Goal: Task Accomplishment & Management: Complete application form

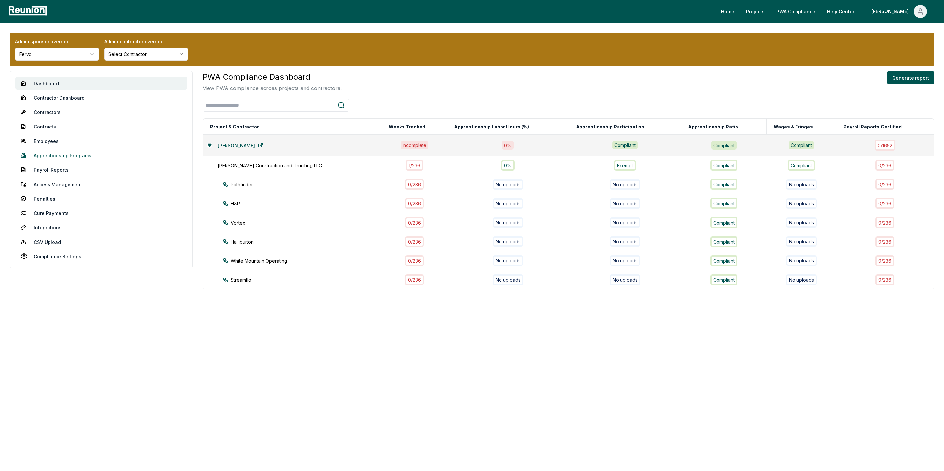
click at [19, 161] on link "Apprenticeship Programs" at bounding box center [101, 155] width 172 height 13
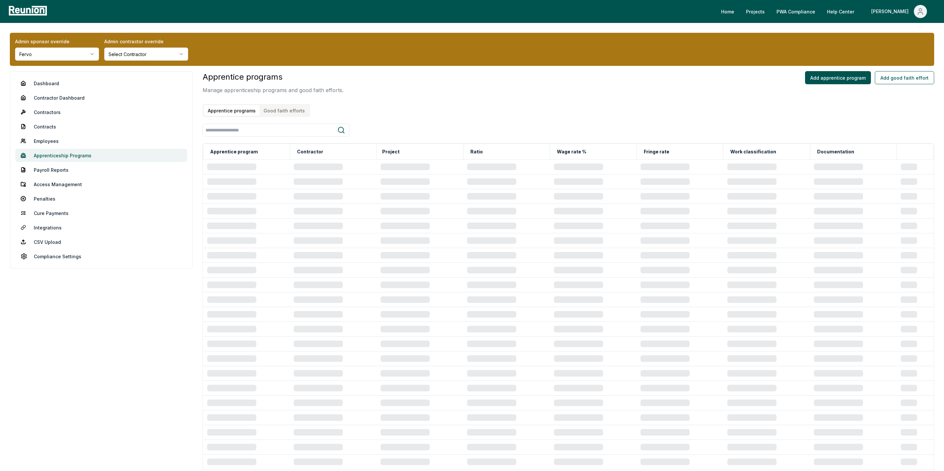
click at [50, 153] on link "Apprenticeship Programs" at bounding box center [101, 155] width 172 height 13
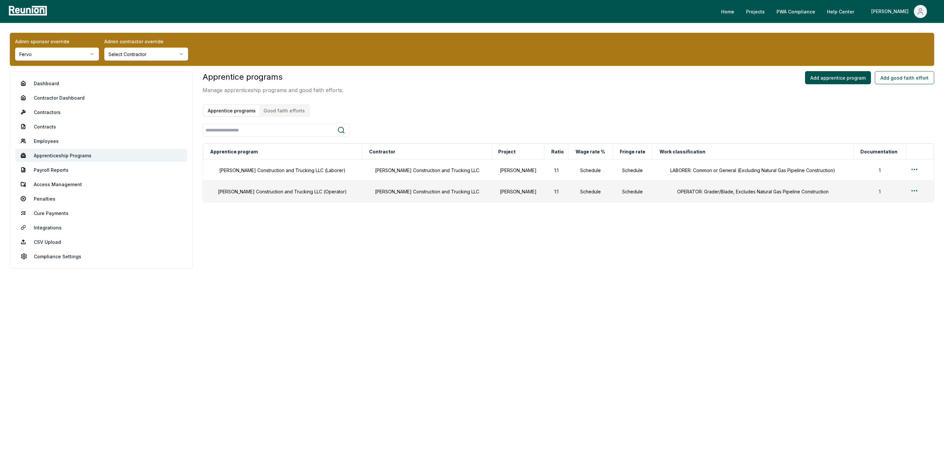
click at [283, 109] on button "Good faith efforts" at bounding box center [284, 110] width 49 height 11
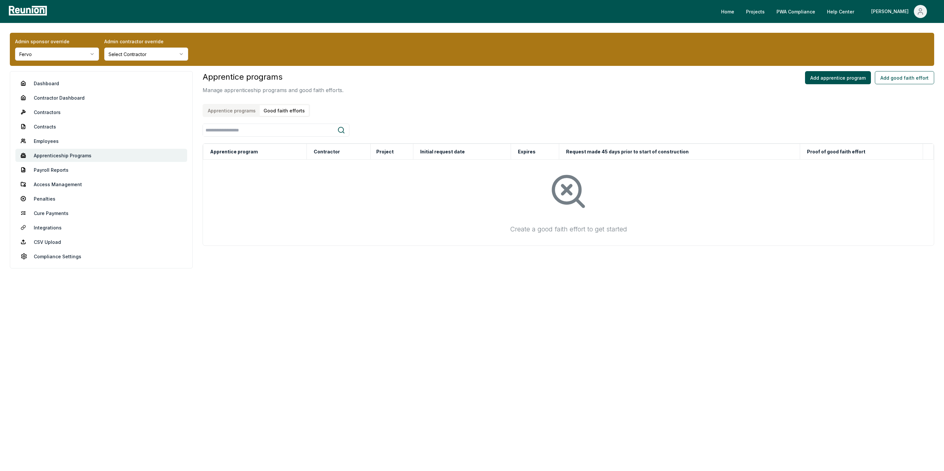
click at [75, 54] on html "Please visit us on your desktop We're working on making our marketplace mobile-…" at bounding box center [472, 235] width 944 height 471
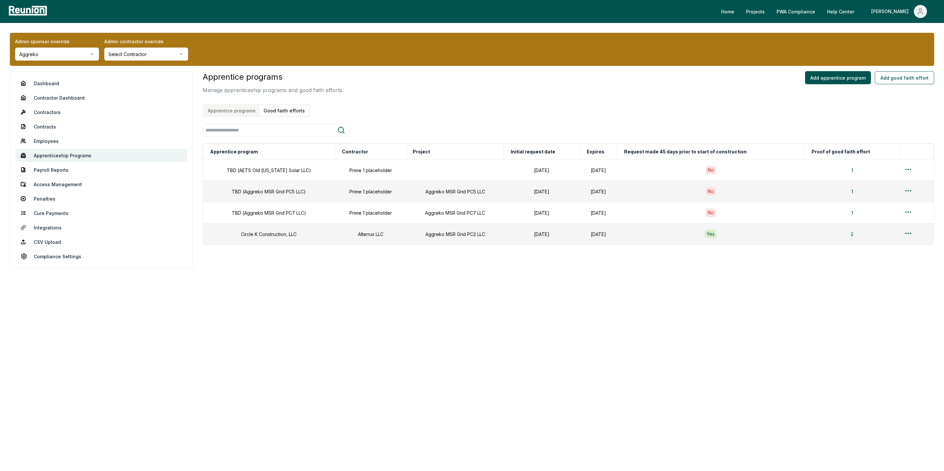
click at [284, 111] on button "Good faith efforts" at bounding box center [284, 110] width 49 height 11
click at [832, 81] on button "Add apprentice program" at bounding box center [838, 77] width 66 height 13
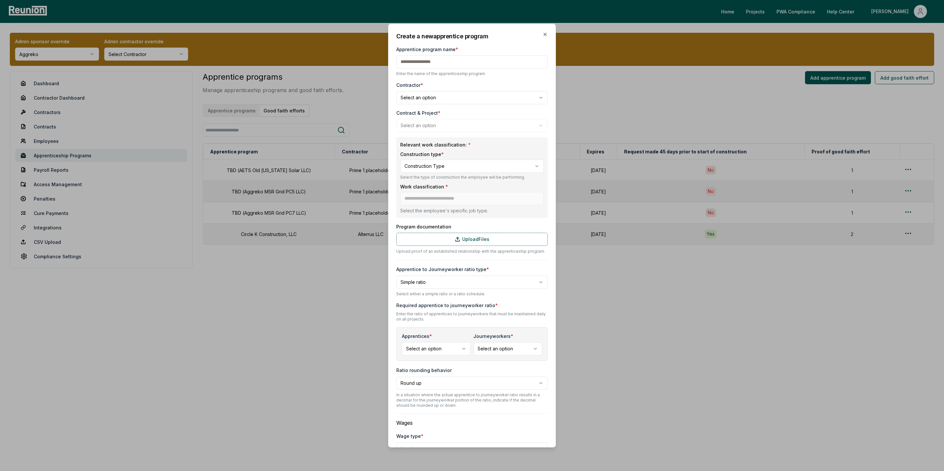
click at [424, 64] on input "Apprentice program name *" at bounding box center [472, 61] width 152 height 13
click at [547, 38] on h2 "Create a new apprentice program" at bounding box center [472, 36] width 152 height 9
click at [547, 35] on icon "button" at bounding box center [545, 34] width 5 height 5
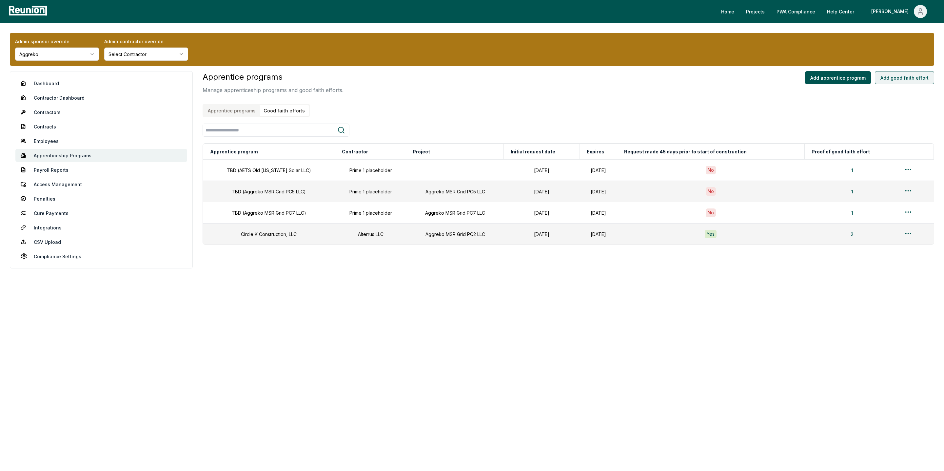
click at [919, 76] on button "Add good faith effort" at bounding box center [904, 77] width 59 height 13
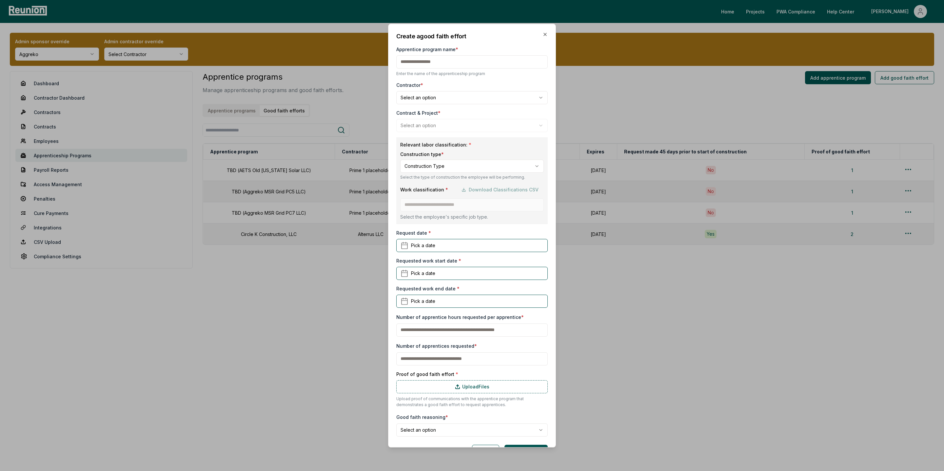
click at [416, 63] on input "Apprentice program name *" at bounding box center [472, 61] width 152 height 13
type input "**********"
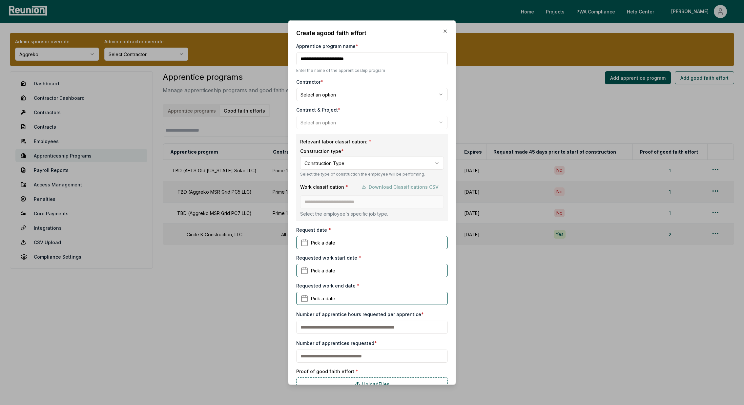
click at [329, 92] on body "Please visit us on your desktop We're working on making our marketplace mobile-…" at bounding box center [372, 202] width 744 height 405
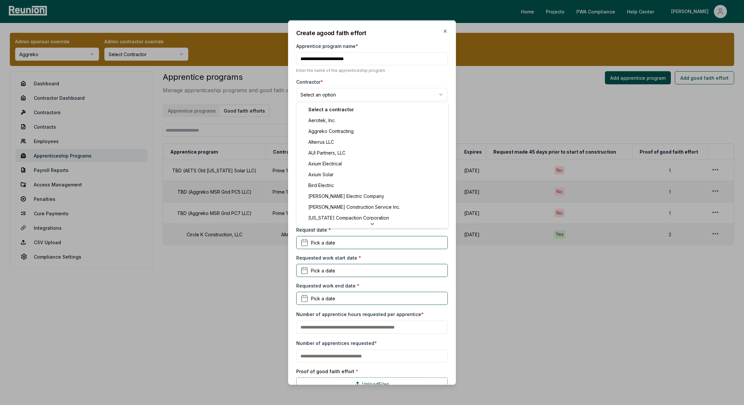
select select "**********"
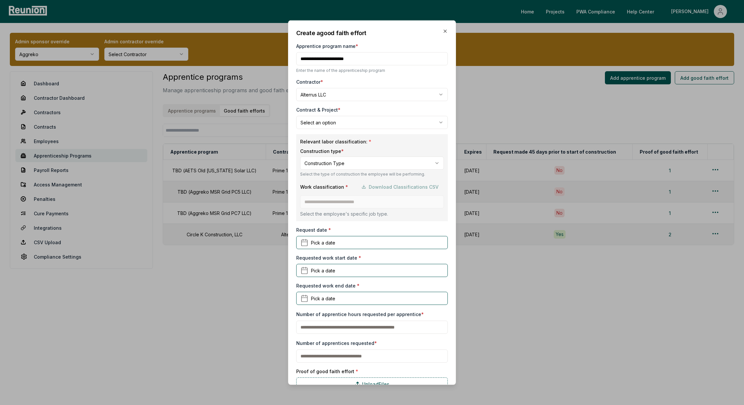
click at [331, 123] on body "Please visit us on your desktop We're working on making our marketplace mobile-…" at bounding box center [372, 202] width 744 height 405
click at [335, 90] on body "Please visit us on your desktop We're working on making our marketplace mobile-…" at bounding box center [372, 202] width 744 height 405
click at [335, 119] on body "Please visit us on your desktop We're working on making our marketplace mobile-…" at bounding box center [372, 202] width 744 height 405
select select "**********"
click at [336, 166] on body "Please visit us on your desktop We're working on making our marketplace mobile-…" at bounding box center [372, 202] width 744 height 405
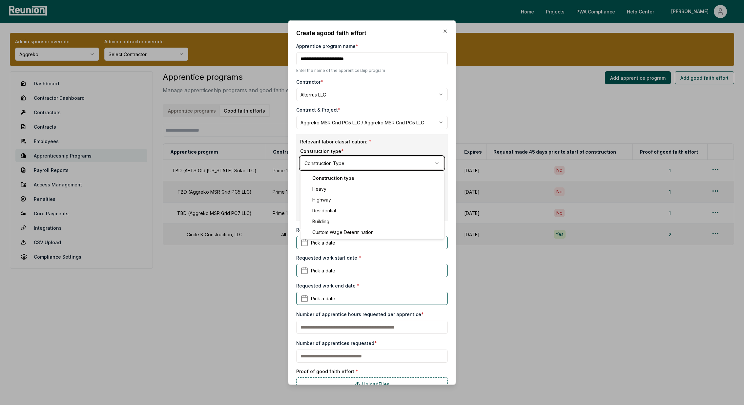
click at [336, 166] on body "Please visit us on your desktop We're working on making our marketplace mobile-…" at bounding box center [372, 202] width 744 height 405
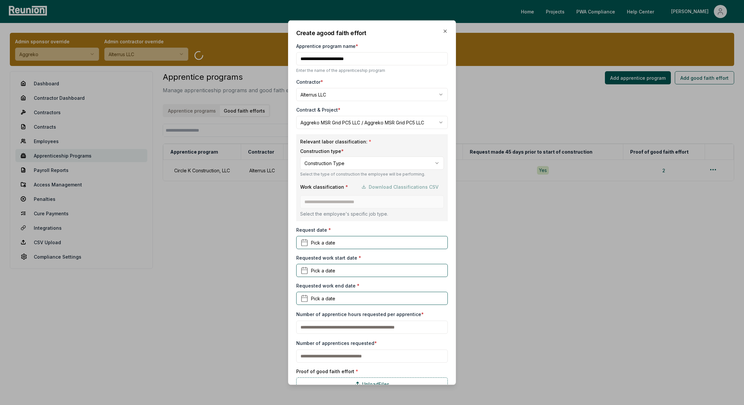
click at [314, 163] on body "Please visit us on your desktop We're working on making our marketplace mobile-…" at bounding box center [372, 202] width 744 height 405
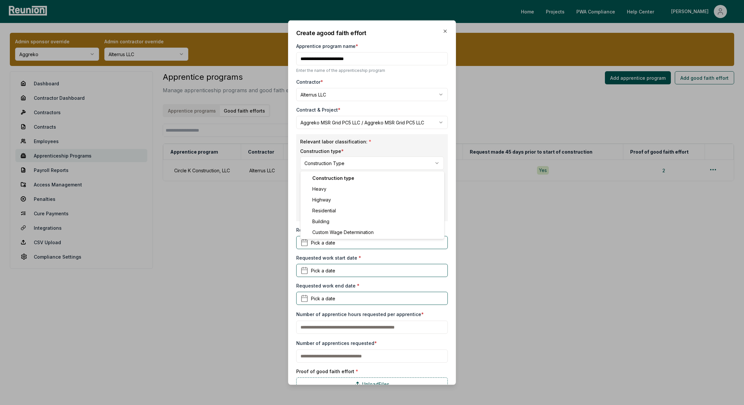
select select "********"
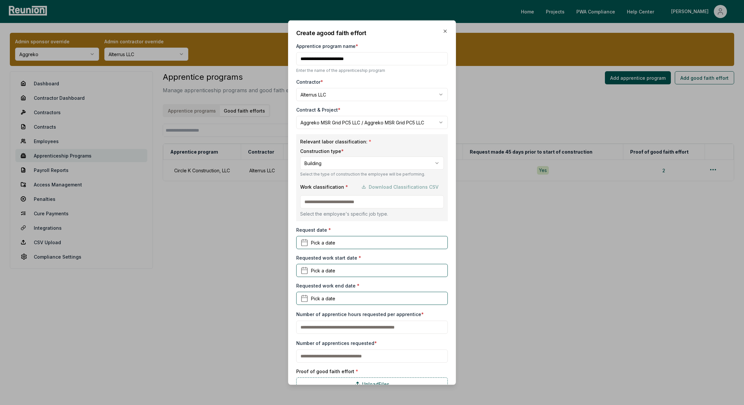
click at [340, 197] on input at bounding box center [372, 201] width 144 height 13
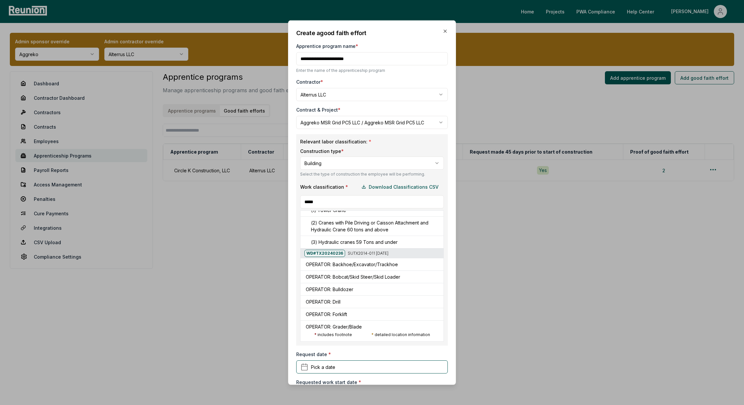
scroll to position [35, 0]
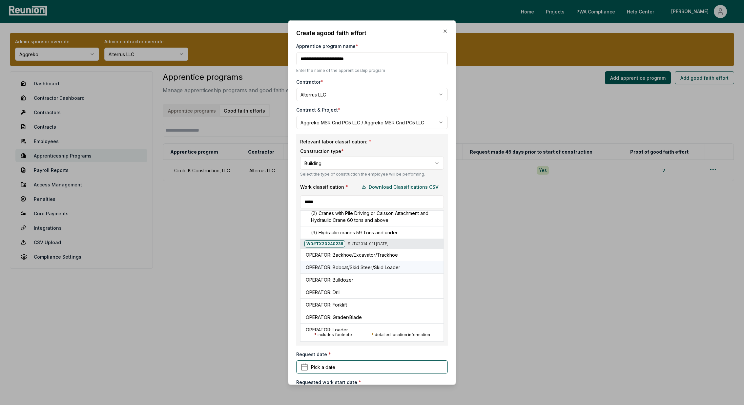
type input "*****"
click at [337, 268] on h5 "OPERATOR: Bobcat/Skid Steer/Skid Loader" at bounding box center [353, 267] width 94 height 7
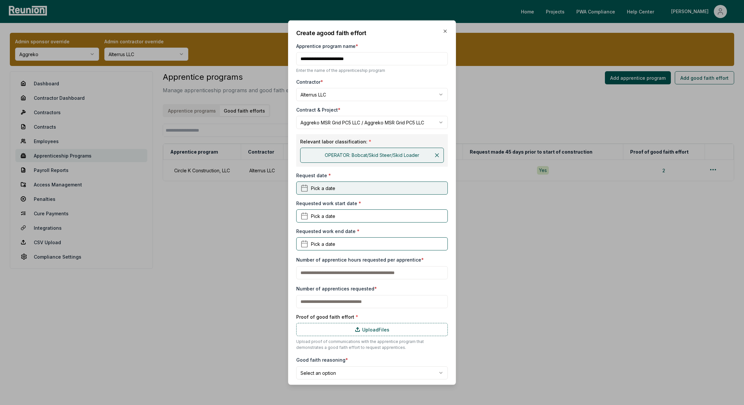
click at [323, 187] on span "Pick a date" at bounding box center [323, 187] width 24 height 7
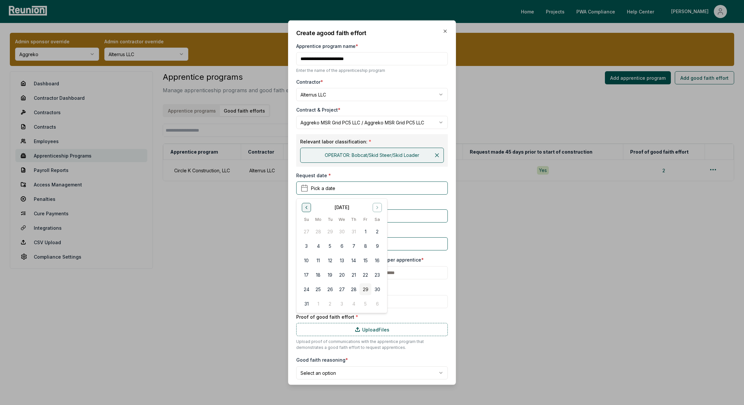
click at [309, 204] on button "Go to previous month" at bounding box center [306, 206] width 9 height 9
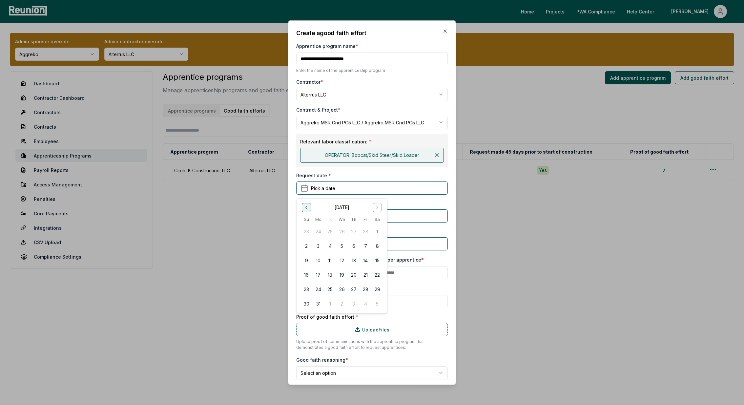
click at [309, 204] on button "Go to previous month" at bounding box center [306, 206] width 9 height 9
click at [306, 259] on button "15" at bounding box center [306, 260] width 12 height 12
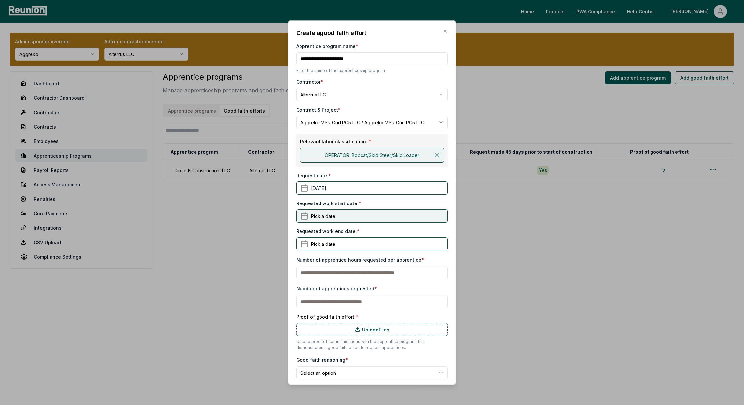
click at [332, 213] on span "Pick a date" at bounding box center [323, 215] width 24 height 7
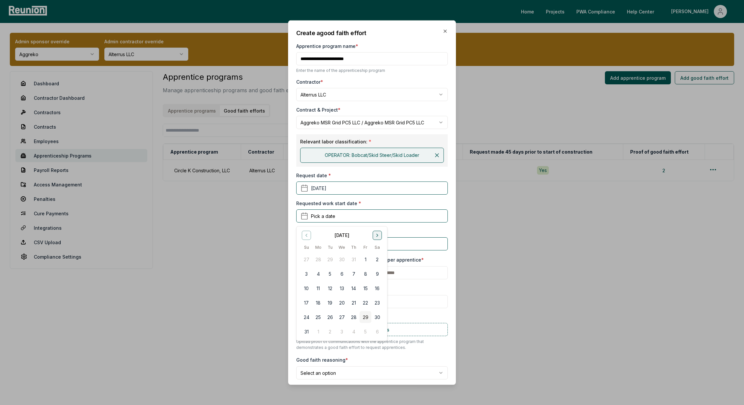
click at [376, 235] on icon "Go to next month" at bounding box center [377, 234] width 5 height 5
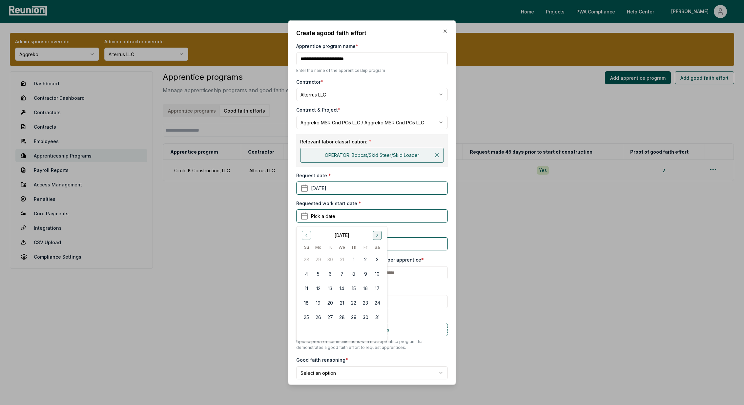
click at [376, 235] on icon "Go to next month" at bounding box center [377, 234] width 5 height 5
click at [329, 273] on button "10" at bounding box center [330, 274] width 12 height 12
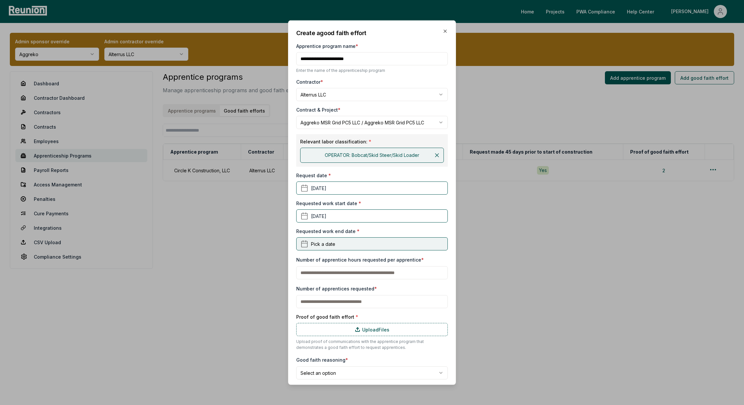
click at [334, 240] on span "Pick a date" at bounding box center [323, 243] width 24 height 7
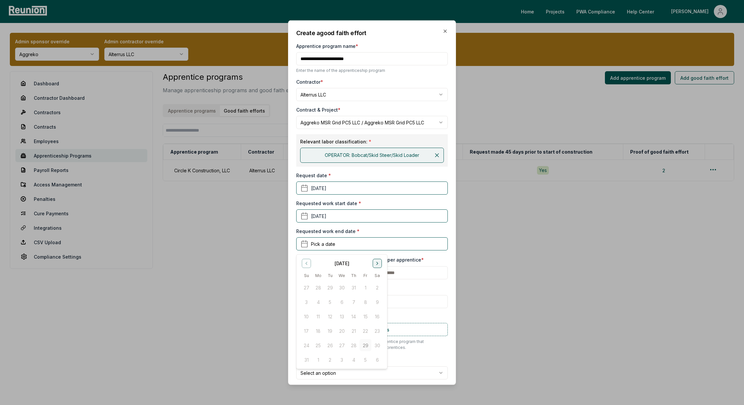
click at [376, 265] on icon "Go to next month" at bounding box center [377, 262] width 5 height 5
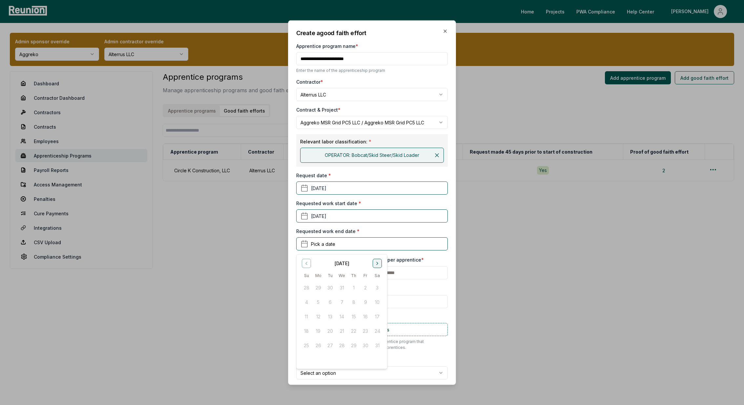
click at [376, 265] on icon "Go to next month" at bounding box center [377, 262] width 5 height 5
click at [363, 304] on button "13" at bounding box center [365, 301] width 12 height 12
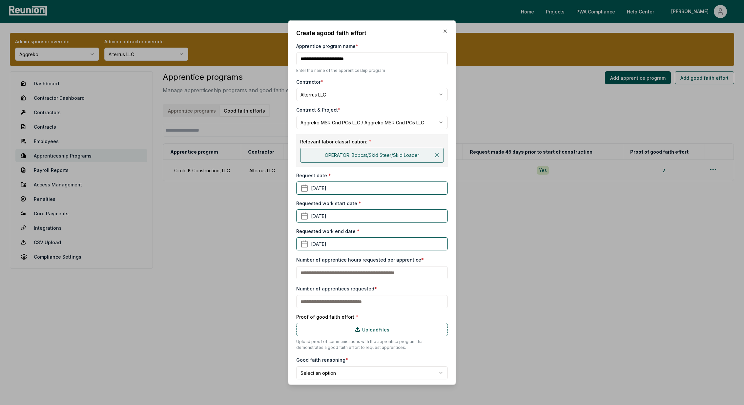
click at [345, 270] on input "text" at bounding box center [372, 272] width 152 height 13
type input "*"
click at [321, 297] on input "text" at bounding box center [372, 301] width 152 height 13
click at [319, 271] on input "*" at bounding box center [372, 272] width 152 height 13
type input "**"
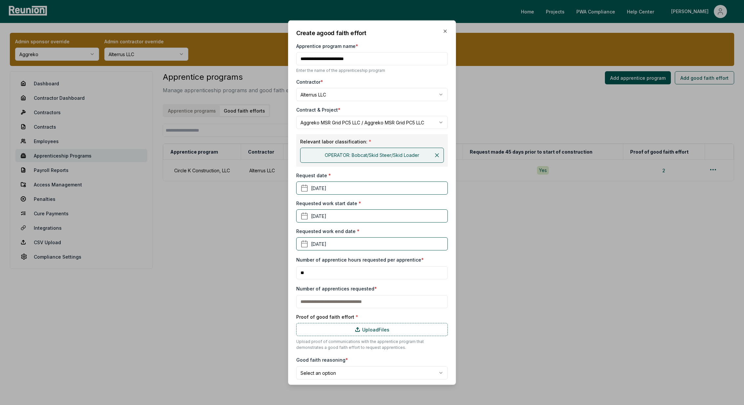
click at [317, 301] on input "text" at bounding box center [372, 301] width 152 height 13
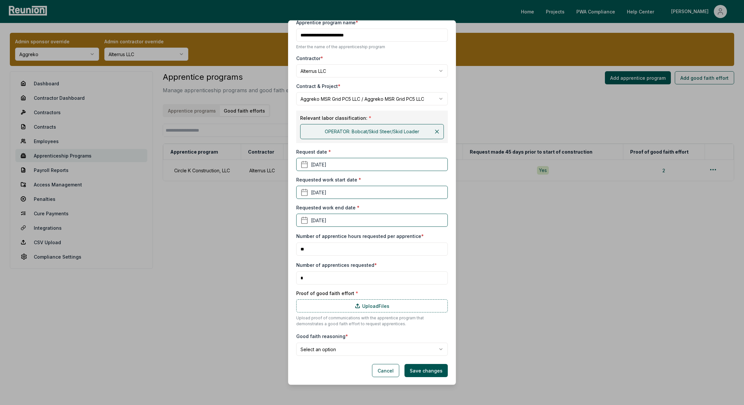
type input "*"
click at [360, 303] on label "Upload Files" at bounding box center [372, 305] width 152 height 13
click at [0, 0] on input "Upload Files" at bounding box center [0, 0] width 0 height 0
click at [334, 303] on label "Upload Files" at bounding box center [372, 305] width 152 height 13
click at [0, 0] on input "Upload Files" at bounding box center [0, 0] width 0 height 0
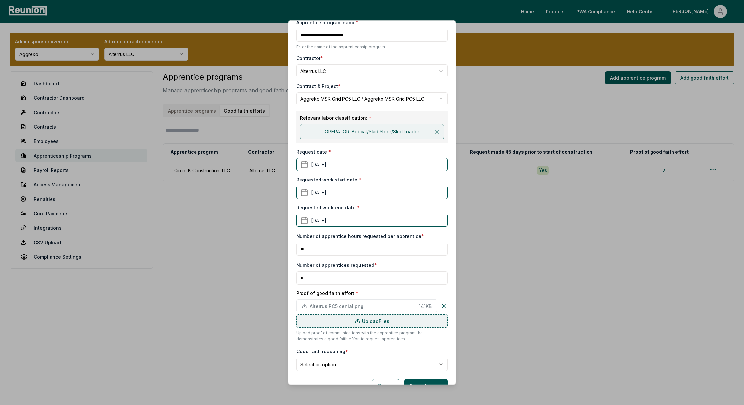
click at [350, 319] on label "Upload Files" at bounding box center [372, 320] width 152 height 13
click at [0, 0] on input "Upload Files" at bounding box center [0, 0] width 0 height 0
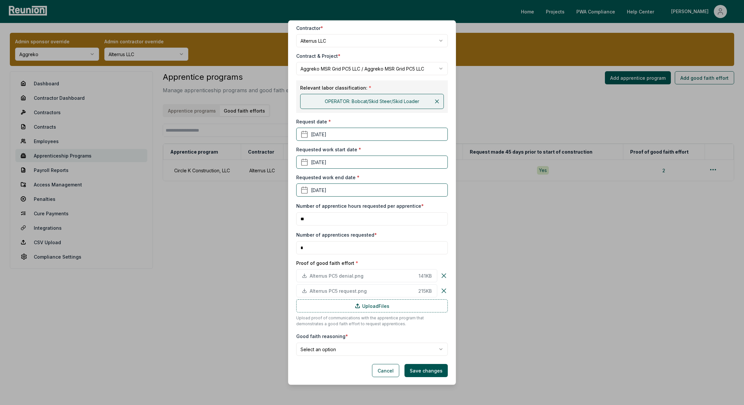
click at [330, 350] on body "Please visit us on your desktop We're working on making our marketplace mobile-…" at bounding box center [372, 202] width 744 height 405
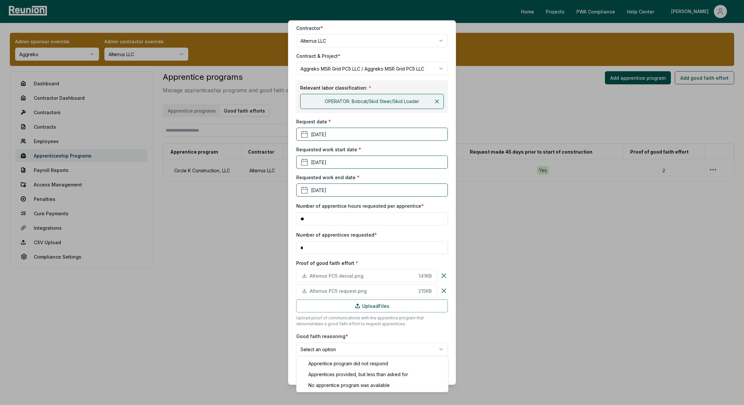
select select "**********"
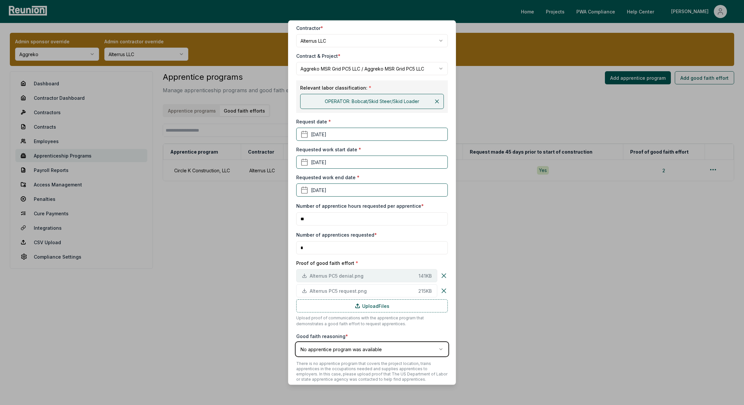
scroll to position [80, 0]
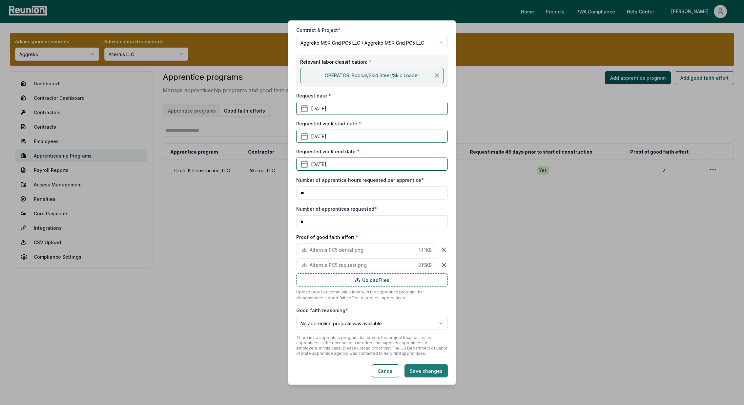
click at [425, 367] on button "Save changes" at bounding box center [425, 370] width 43 height 13
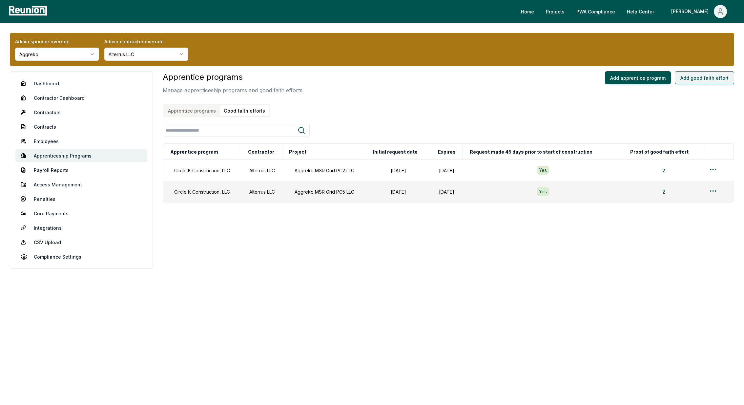
click at [712, 79] on button "Add good faith effort" at bounding box center [704, 77] width 59 height 13
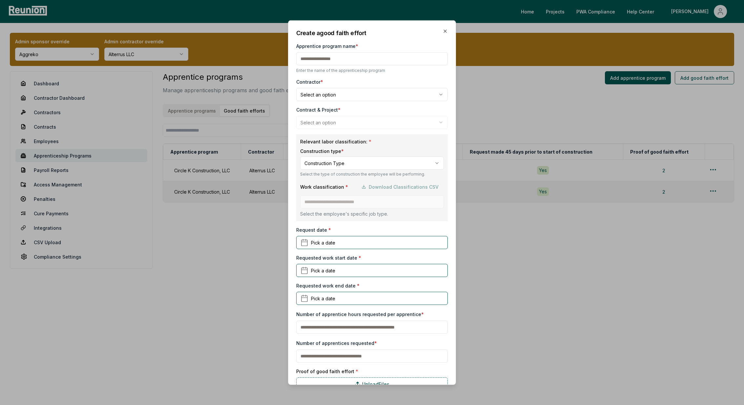
click at [315, 58] on input "Apprentice program name *" at bounding box center [372, 58] width 152 height 13
type input "**********"
click at [331, 95] on body "Please visit us on your desktop We're working on making our marketplace mobile-…" at bounding box center [372, 202] width 744 height 405
select select "**********"
click at [327, 126] on body "Please visit us on your desktop We're working on making our marketplace mobile-…" at bounding box center [372, 202] width 744 height 405
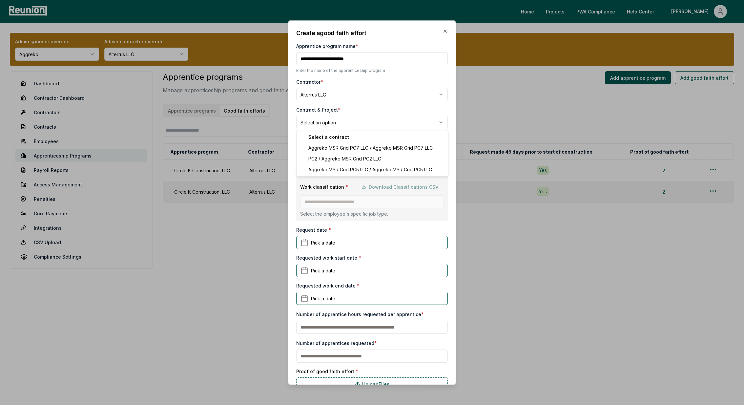
select select "**********"
click at [324, 162] on body "Please visit us on your desktop We're working on making our marketplace mobile-…" at bounding box center [372, 202] width 744 height 405
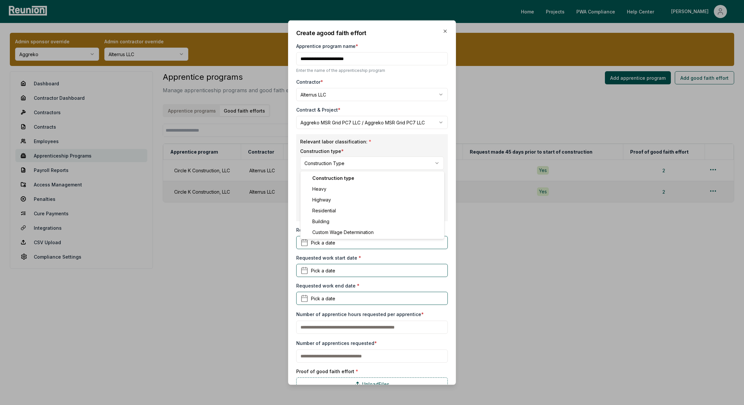
select select "********"
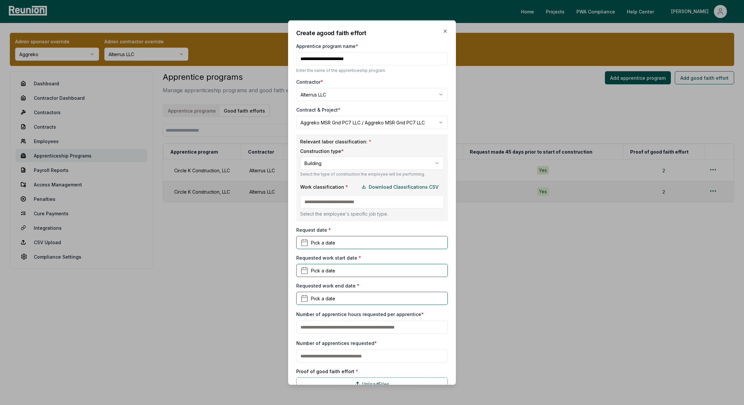
click at [323, 202] on input at bounding box center [372, 201] width 144 height 13
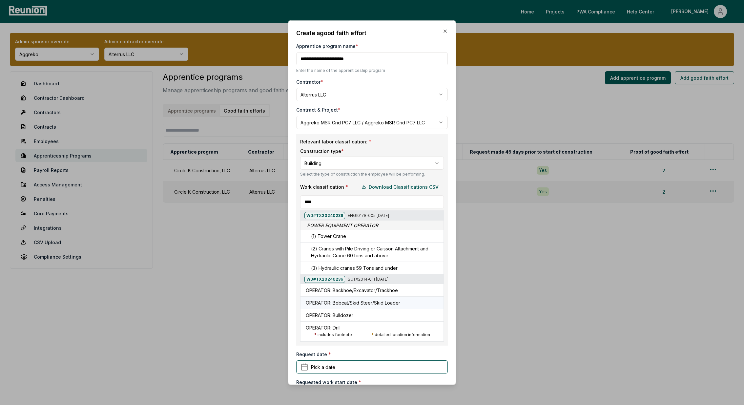
type input "****"
click at [333, 301] on h5 "OPERATOR: Bobcat/Skid Steer/Skid Loader" at bounding box center [353, 302] width 94 height 7
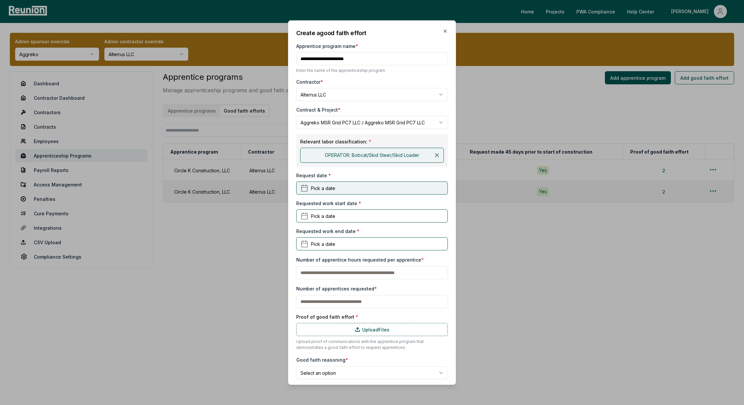
click at [322, 189] on span "Pick a date" at bounding box center [323, 187] width 24 height 7
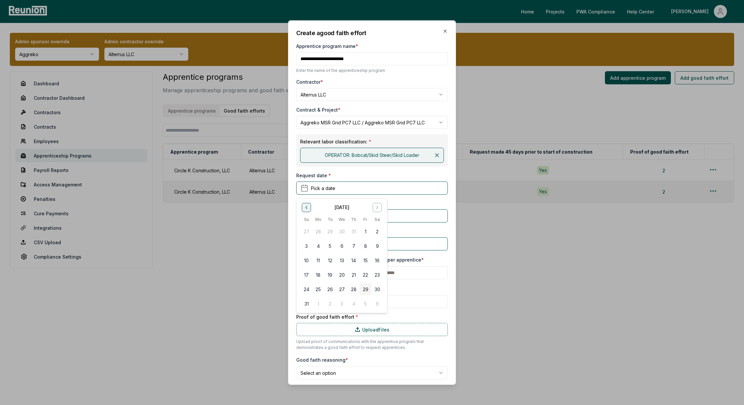
click at [307, 209] on icon "Go to previous month" at bounding box center [306, 206] width 5 height 5
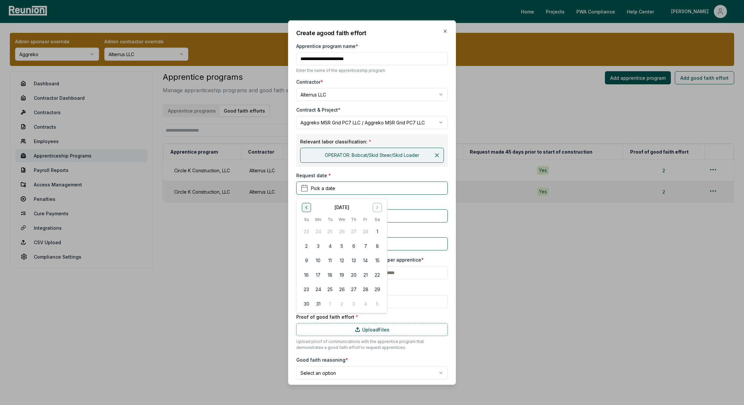
click at [307, 209] on icon "Go to previous month" at bounding box center [306, 206] width 5 height 5
click at [308, 259] on button "15" at bounding box center [306, 260] width 12 height 12
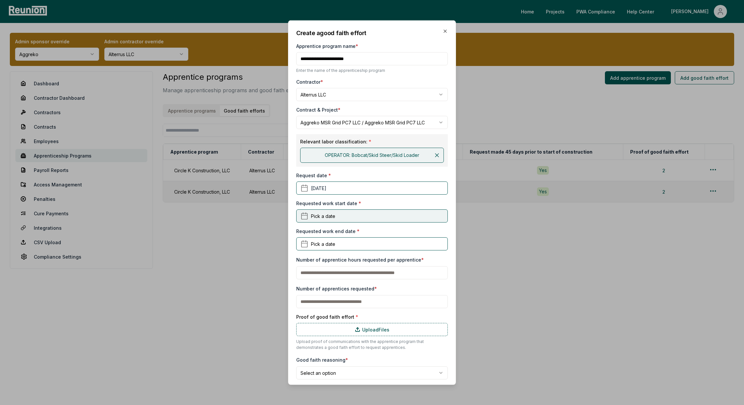
click at [335, 214] on button "Pick a date" at bounding box center [372, 215] width 152 height 13
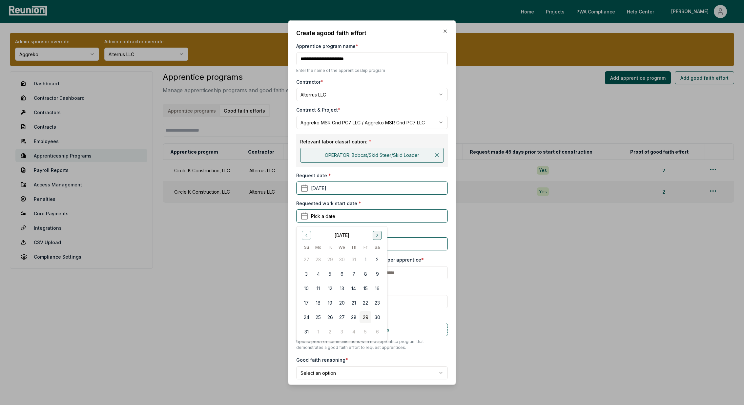
click at [376, 234] on icon "Go to next month" at bounding box center [377, 234] width 5 height 5
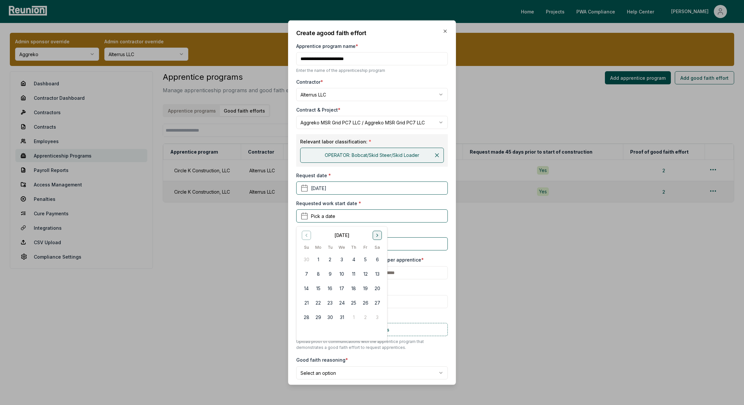
click at [376, 234] on icon "Go to next month" at bounding box center [377, 234] width 5 height 5
click at [329, 274] on button "10" at bounding box center [330, 274] width 12 height 12
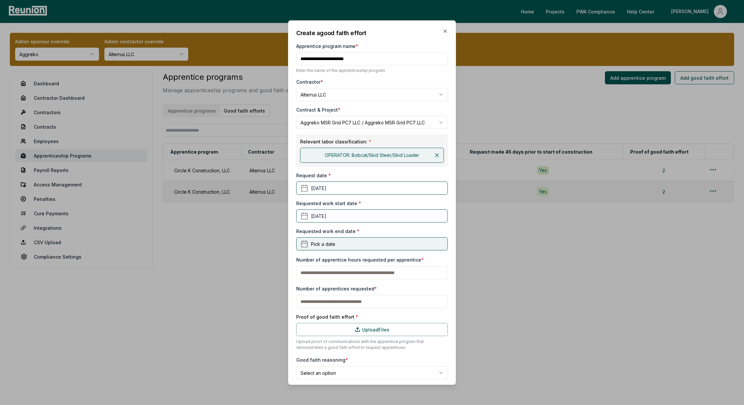
click at [335, 245] on button "Pick a date" at bounding box center [372, 243] width 152 height 13
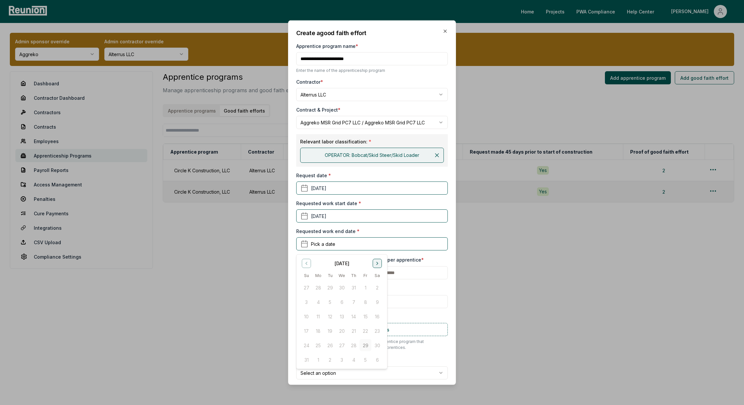
click at [378, 264] on icon "Go to next month" at bounding box center [377, 262] width 5 height 5
click at [309, 264] on button "Go to previous month" at bounding box center [306, 262] width 9 height 9
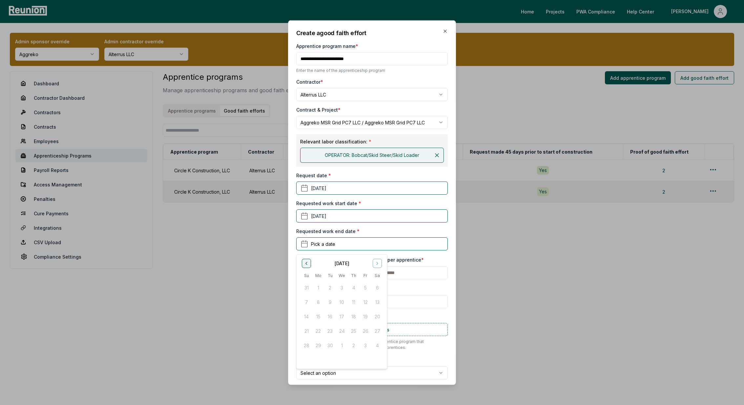
click at [309, 264] on button "Go to previous month" at bounding box center [306, 262] width 9 height 9
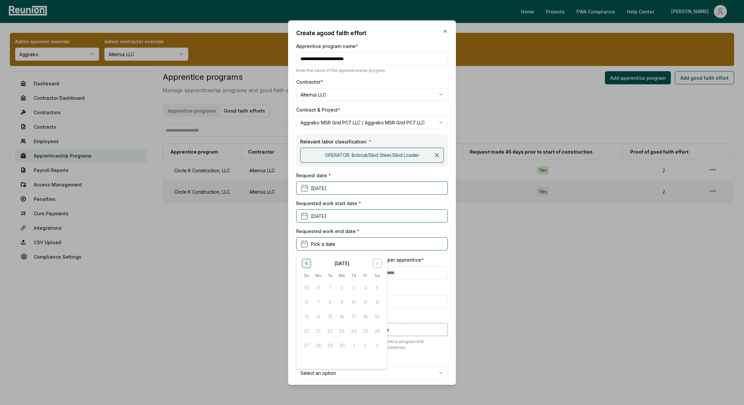
click at [309, 264] on button "Go to previous month" at bounding box center [306, 262] width 9 height 9
click at [336, 222] on button "[DATE]" at bounding box center [372, 215] width 152 height 13
click at [308, 230] on button "Go to previous month" at bounding box center [306, 234] width 9 height 9
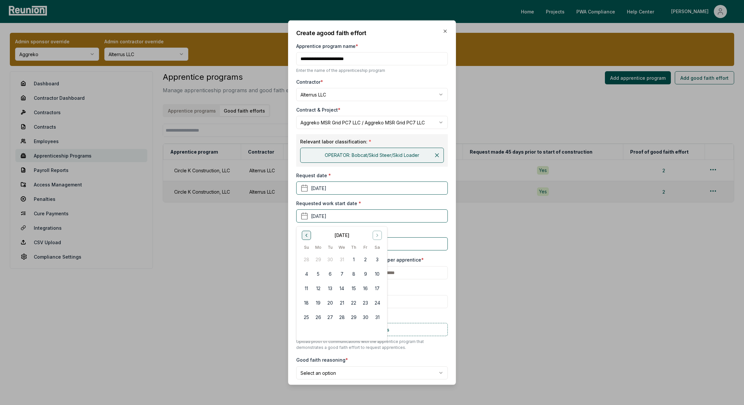
click at [308, 230] on button "Go to previous month" at bounding box center [306, 234] width 9 height 9
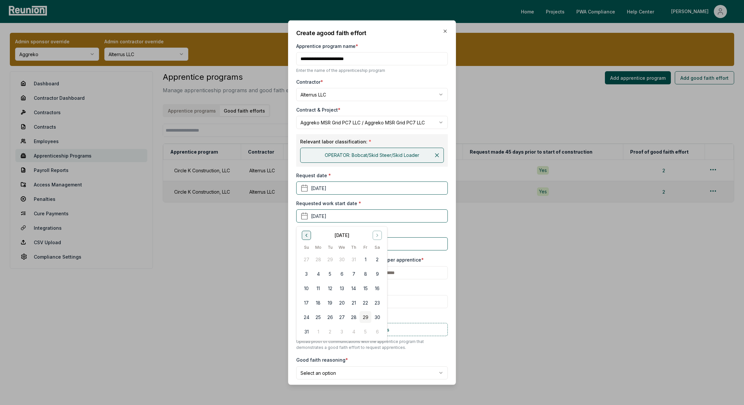
click at [308, 230] on button "Go to previous month" at bounding box center [306, 234] width 9 height 9
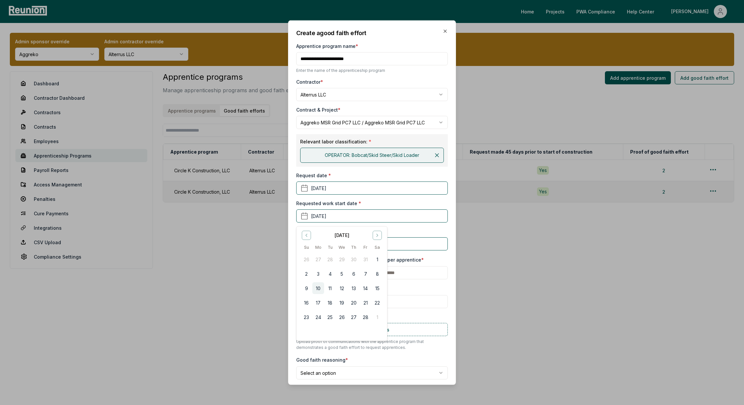
click at [318, 289] on button "10" at bounding box center [318, 288] width 12 height 12
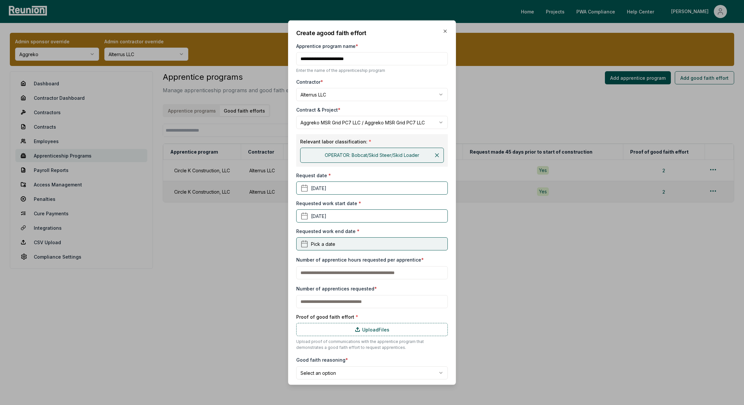
click at [350, 244] on button "Pick a date" at bounding box center [372, 243] width 152 height 13
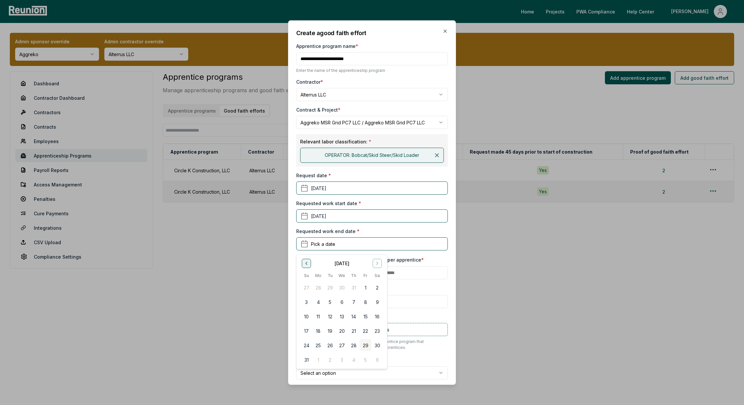
click at [302, 261] on button "Go to previous month" at bounding box center [306, 262] width 9 height 9
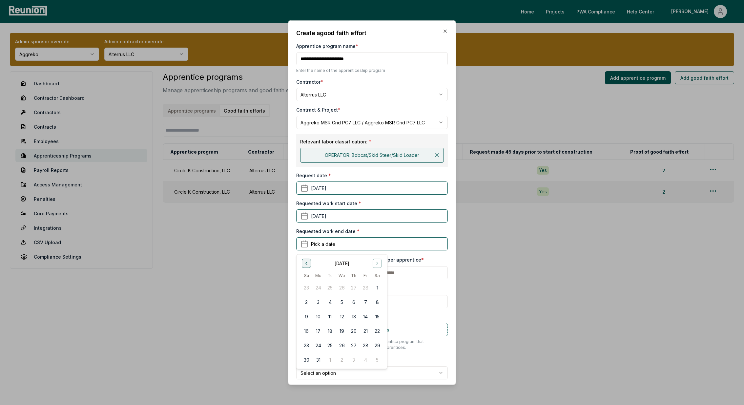
click at [302, 261] on button "Go to previous month" at bounding box center [306, 262] width 9 height 9
click at [357, 319] on button "13" at bounding box center [354, 316] width 12 height 12
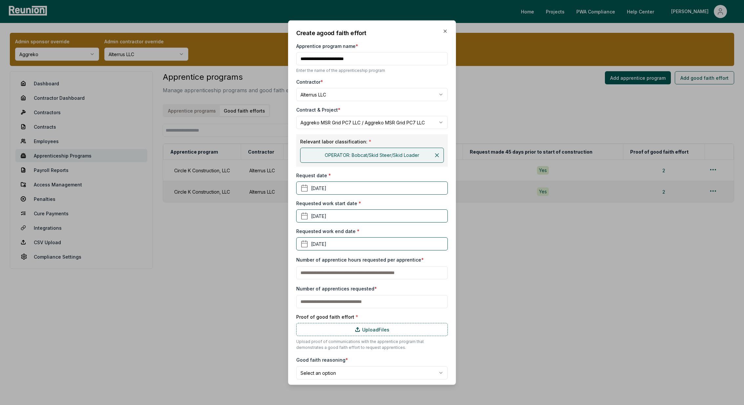
click at [336, 274] on input "text" at bounding box center [372, 272] width 152 height 13
type input "**"
click at [323, 300] on input "text" at bounding box center [372, 301] width 152 height 13
type input "*"
click at [403, 281] on div "**********" at bounding box center [372, 204] width 152 height 351
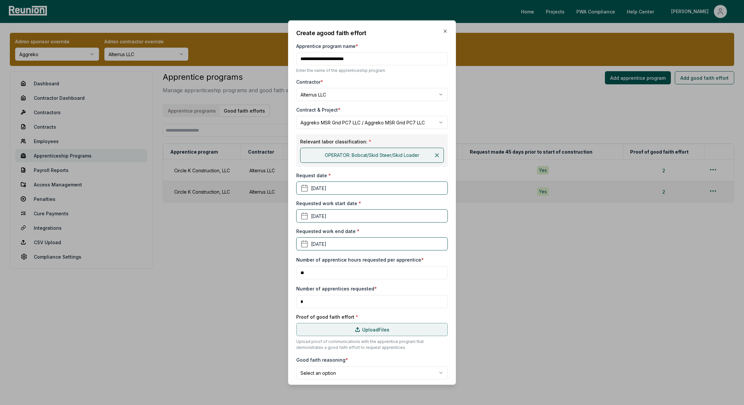
click at [347, 334] on label "Upload Files" at bounding box center [372, 329] width 152 height 13
click at [0, 0] on input "Upload Files" at bounding box center [0, 0] width 0 height 0
click at [361, 341] on label "Upload Files" at bounding box center [372, 344] width 152 height 13
click at [0, 0] on input "Upload Files" at bounding box center [0, 0] width 0 height 0
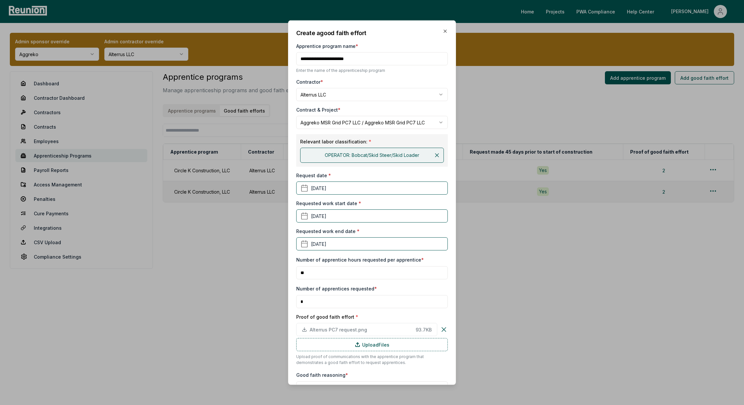
scroll to position [38, 0]
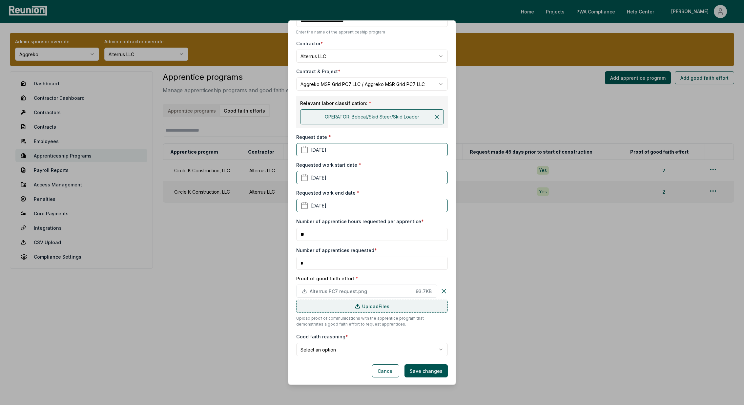
click at [357, 304] on icon at bounding box center [357, 306] width 4 height 4
click at [0, 0] on input "Upload Files" at bounding box center [0, 0] width 0 height 0
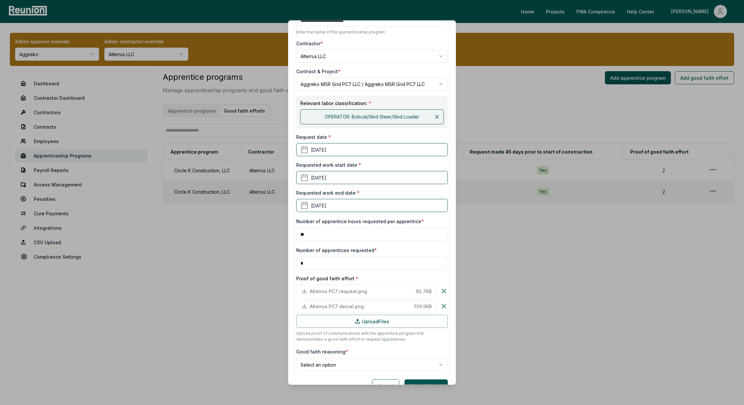
scroll to position [54, 0]
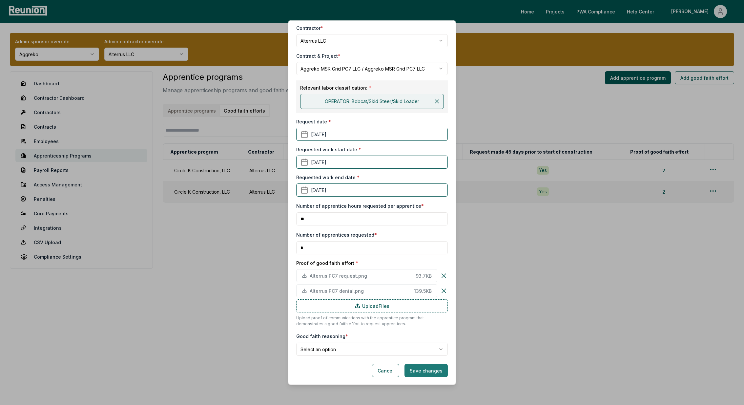
click at [427, 370] on button "Save changes" at bounding box center [425, 370] width 43 height 13
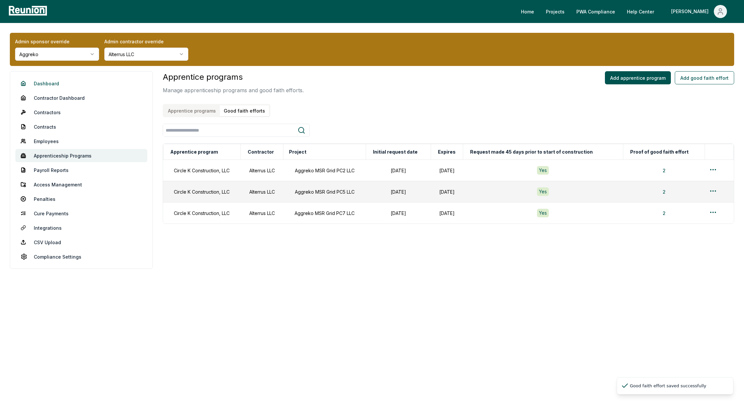
click at [48, 77] on link "Dashboard" at bounding box center [81, 83] width 132 height 13
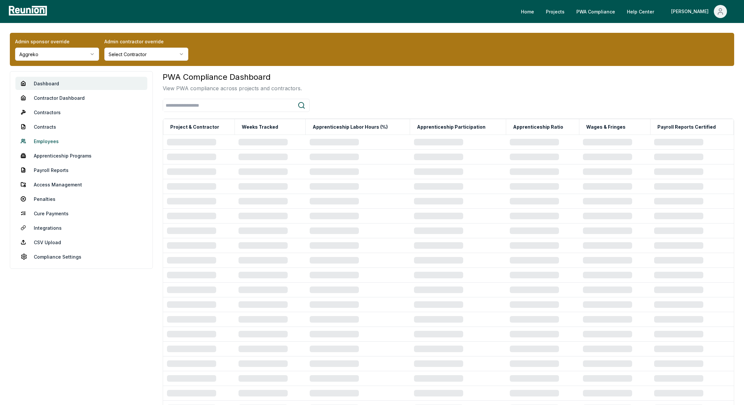
click at [45, 138] on link "Employees" at bounding box center [81, 140] width 132 height 13
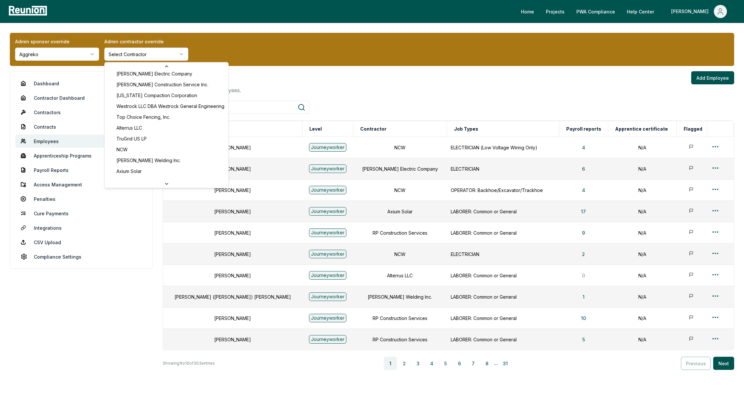
scroll to position [96, 0]
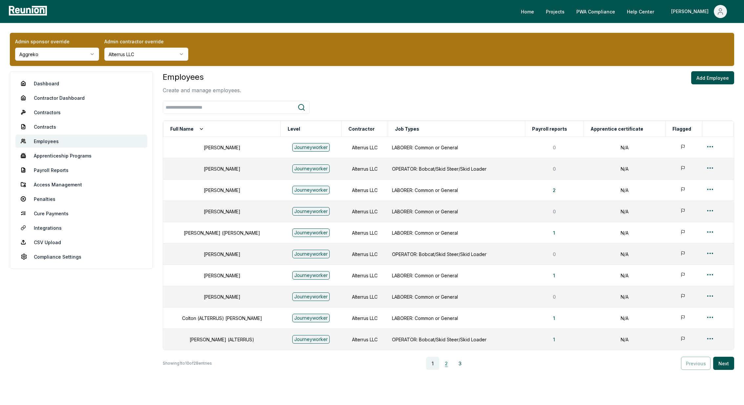
click at [450, 362] on button "2" at bounding box center [446, 362] width 13 height 13
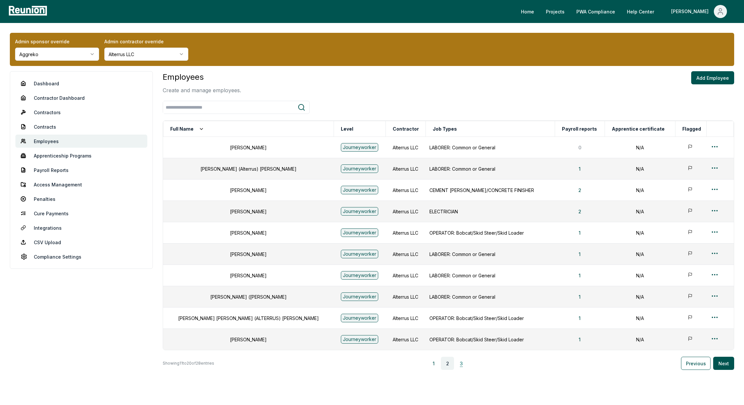
click at [463, 360] on button "3" at bounding box center [461, 362] width 13 height 13
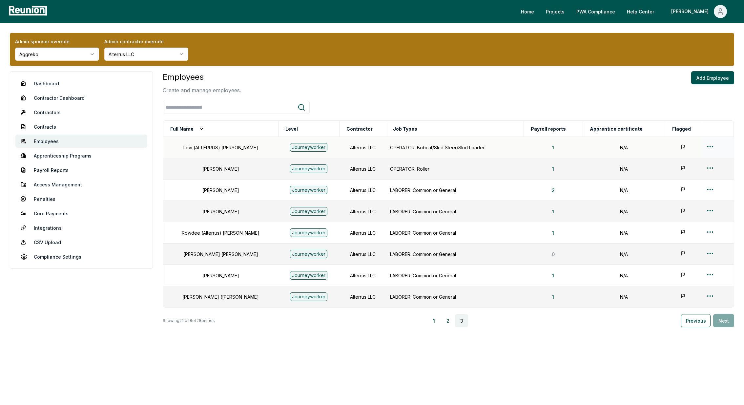
click at [712, 147] on html "Please visit us on your desktop We're working on making our marketplace mobile-…" at bounding box center [372, 202] width 744 height 405
click at [683, 174] on div "Edit" at bounding box center [707, 172] width 62 height 11
